Goal: Transaction & Acquisition: Purchase product/service

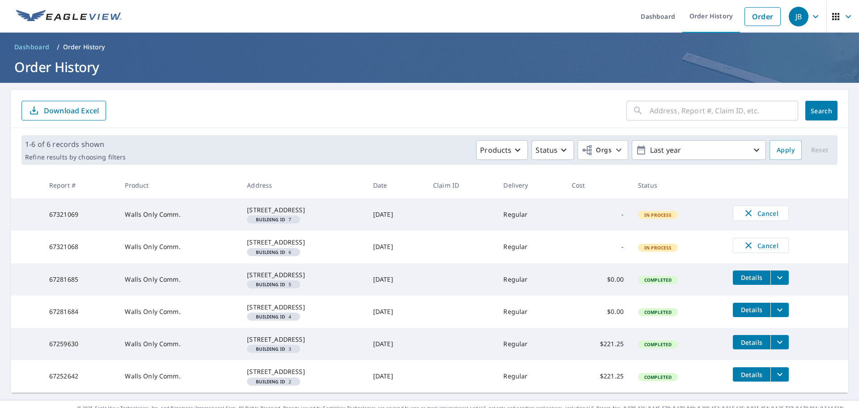
scroll to position [68, 0]
click at [748, 18] on link "Order" at bounding box center [762, 16] width 36 height 19
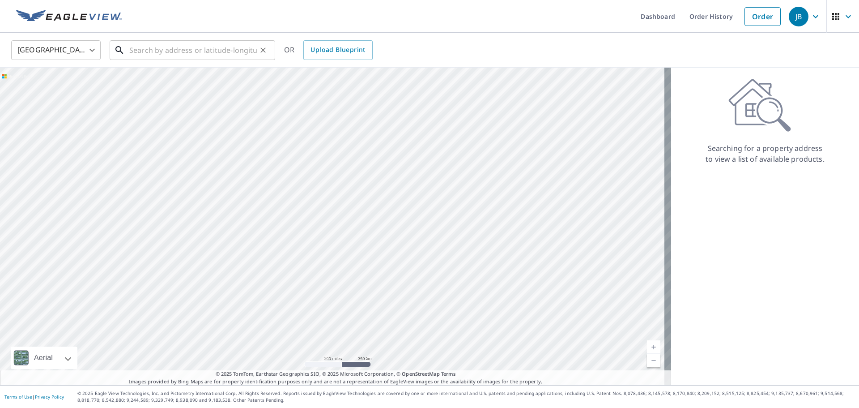
click at [186, 48] on input "text" at bounding box center [193, 50] width 128 height 25
paste input "8396 Hudson Drive Southwest, Navarre, OH 44662"
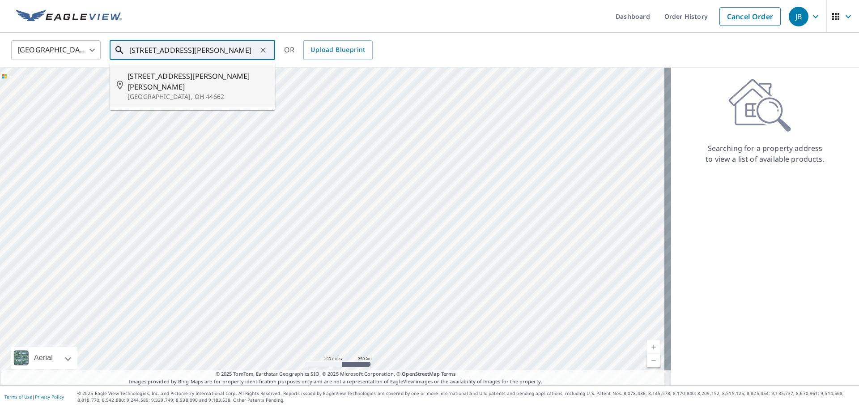
click at [179, 92] on p "Navarre, OH 44662" at bounding box center [198, 96] width 140 height 9
type input "8396 Hudson Dr SW Navarre, OH 44662"
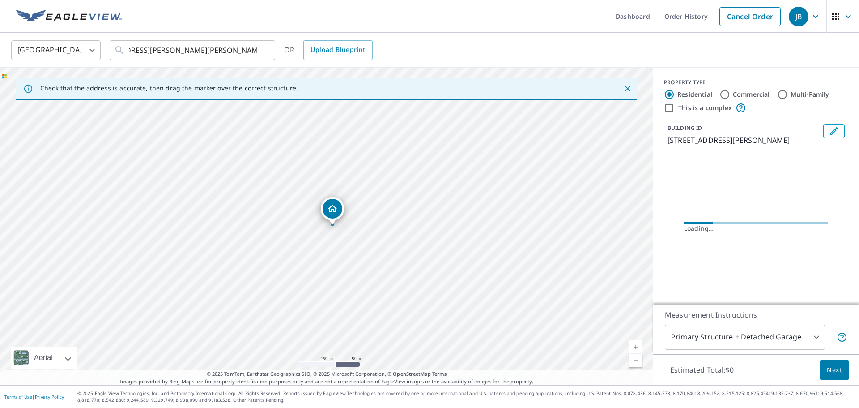
scroll to position [0, 0]
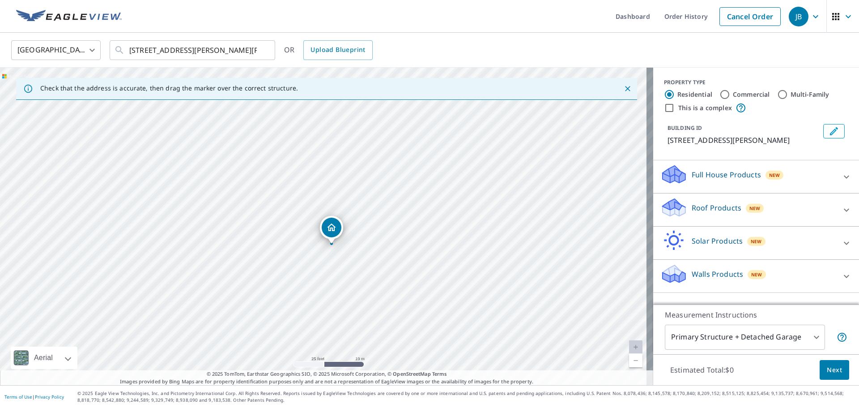
drag, startPoint x: 210, startPoint y: 222, endPoint x: 235, endPoint y: 257, distance: 42.3
click at [235, 257] on div "8396 Hudson Dr SW Navarre, OH 44662" at bounding box center [326, 226] width 653 height 317
click at [783, 214] on div "Roof Products New" at bounding box center [747, 210] width 175 height 26
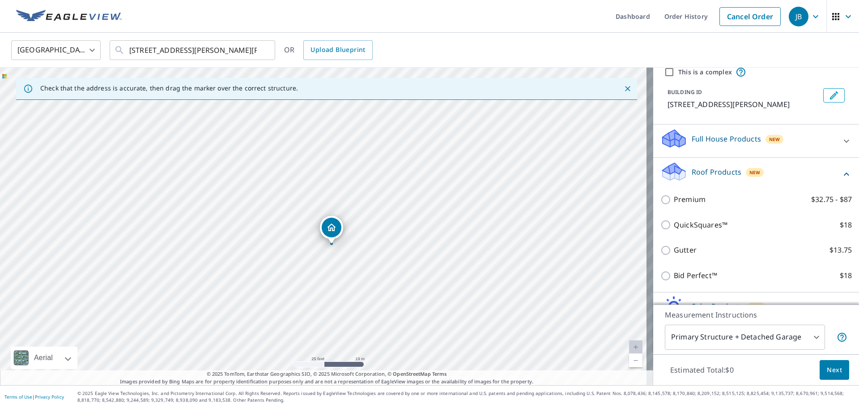
scroll to position [89, 0]
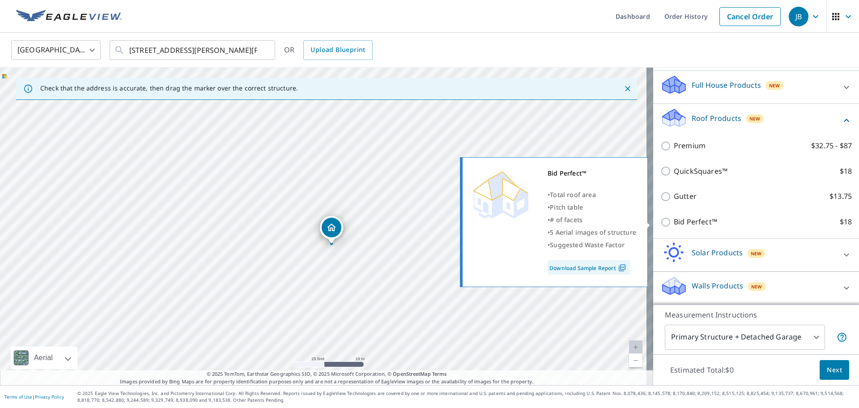
click at [614, 269] on link "Download Sample Report" at bounding box center [589, 267] width 82 height 14
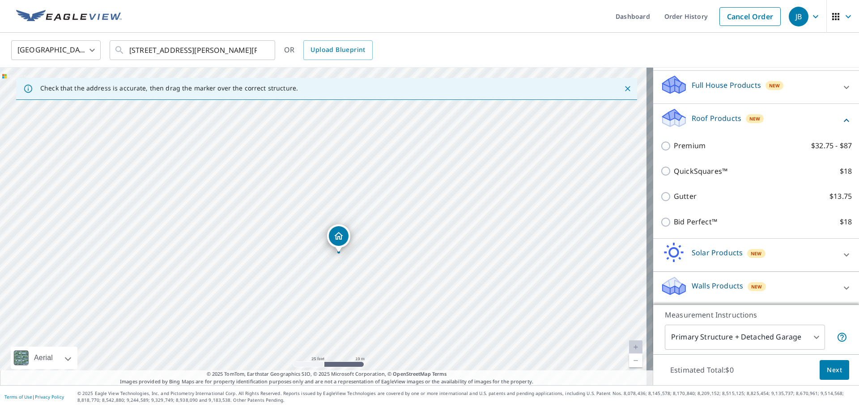
drag, startPoint x: 337, startPoint y: 249, endPoint x: 344, endPoint y: 258, distance: 10.9
click at [344, 258] on div "8396 Hudson Dr SW Navarre, OH 44662" at bounding box center [326, 226] width 653 height 317
drag, startPoint x: 339, startPoint y: 243, endPoint x: 329, endPoint y: 228, distance: 18.4
click at [805, 343] on body "JB JB Dashboard Order History Cancel Order JB United States US ​ 8396 Hudson Dr…" at bounding box center [429, 204] width 859 height 408
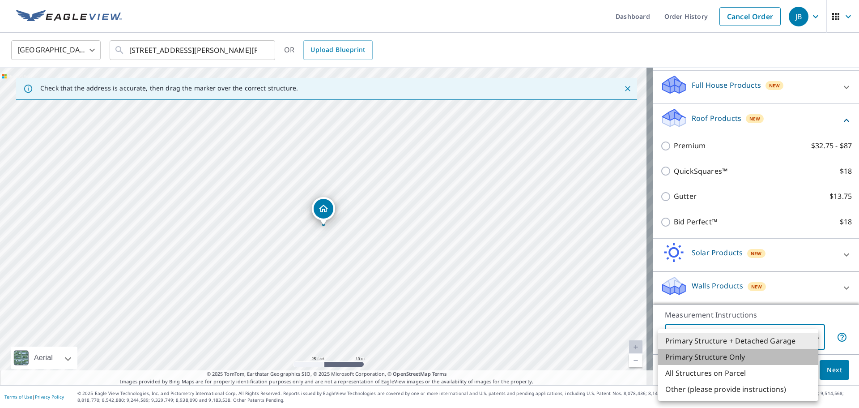
click at [748, 354] on li "Primary Structure Only" at bounding box center [738, 357] width 160 height 16
type input "2"
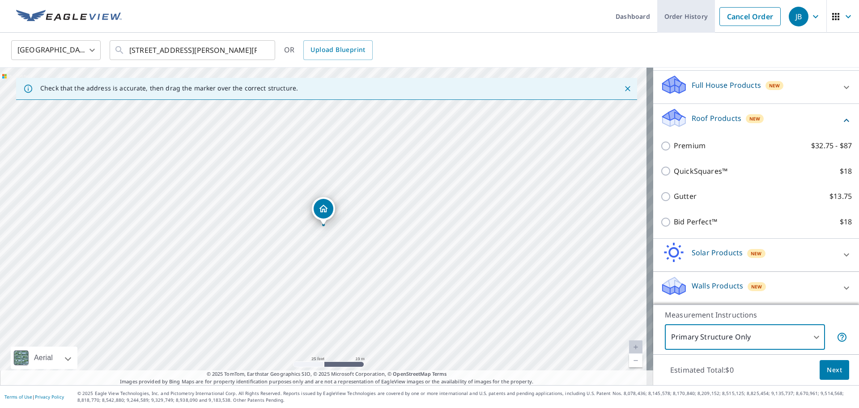
click at [671, 23] on link "Order History" at bounding box center [686, 16] width 58 height 33
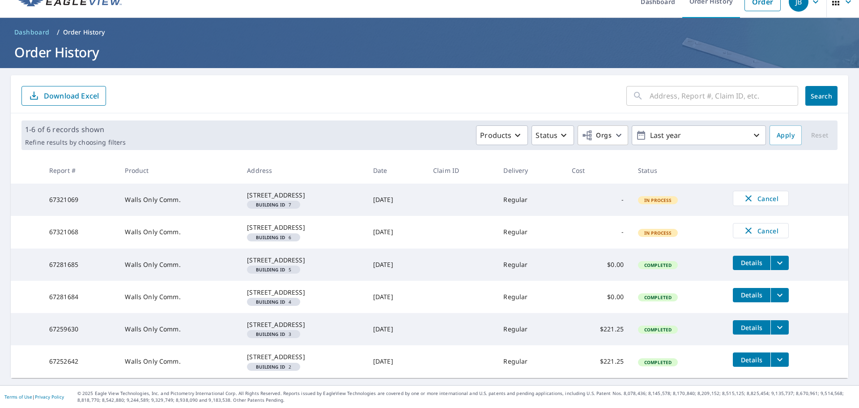
scroll to position [68, 0]
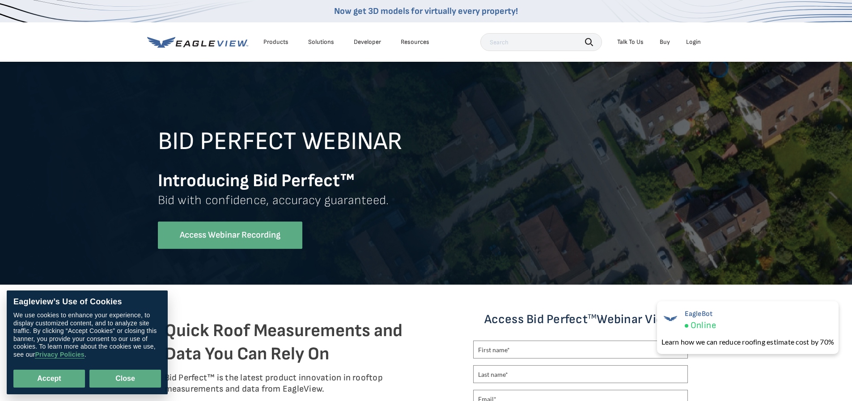
click at [124, 378] on button "Close" at bounding box center [125, 379] width 72 height 18
